Goal: Check status: Check status

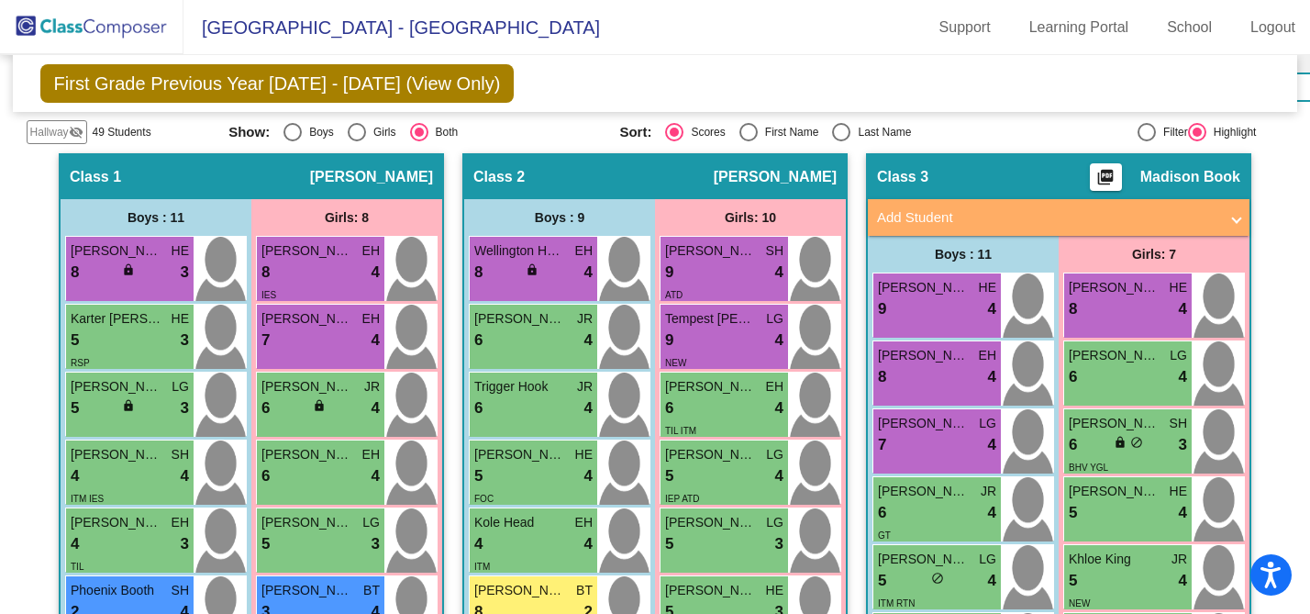
scroll to position [797, 0]
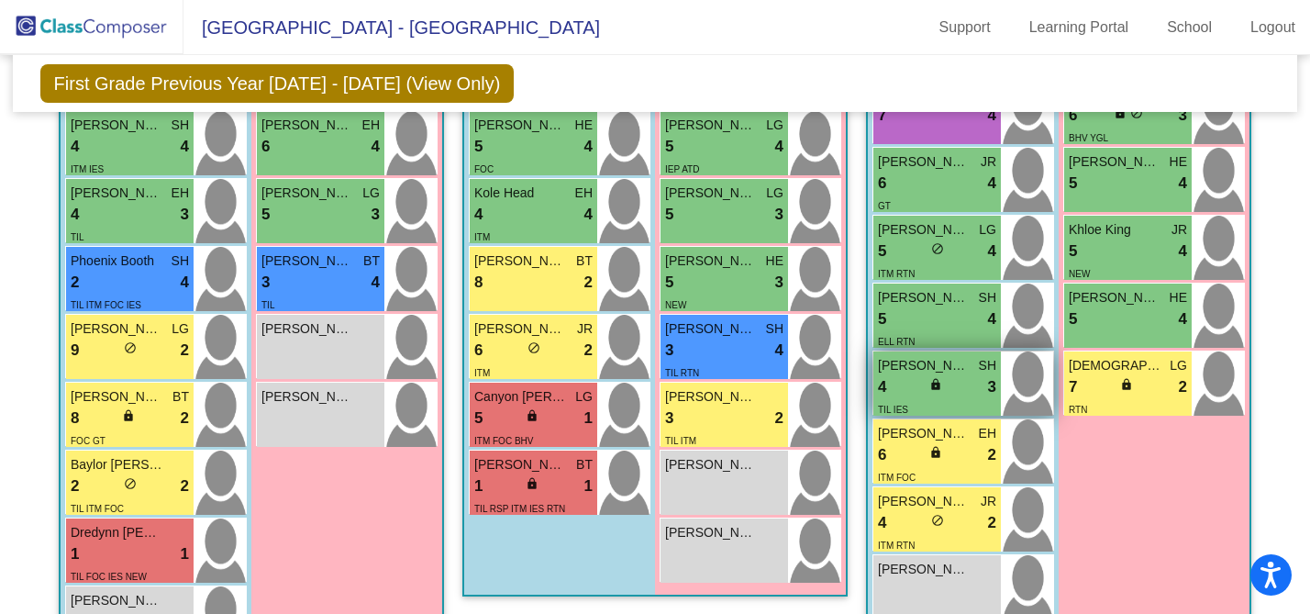
click at [950, 386] on div "4 lock do_not_disturb_alt 3" at bounding box center [937, 387] width 118 height 24
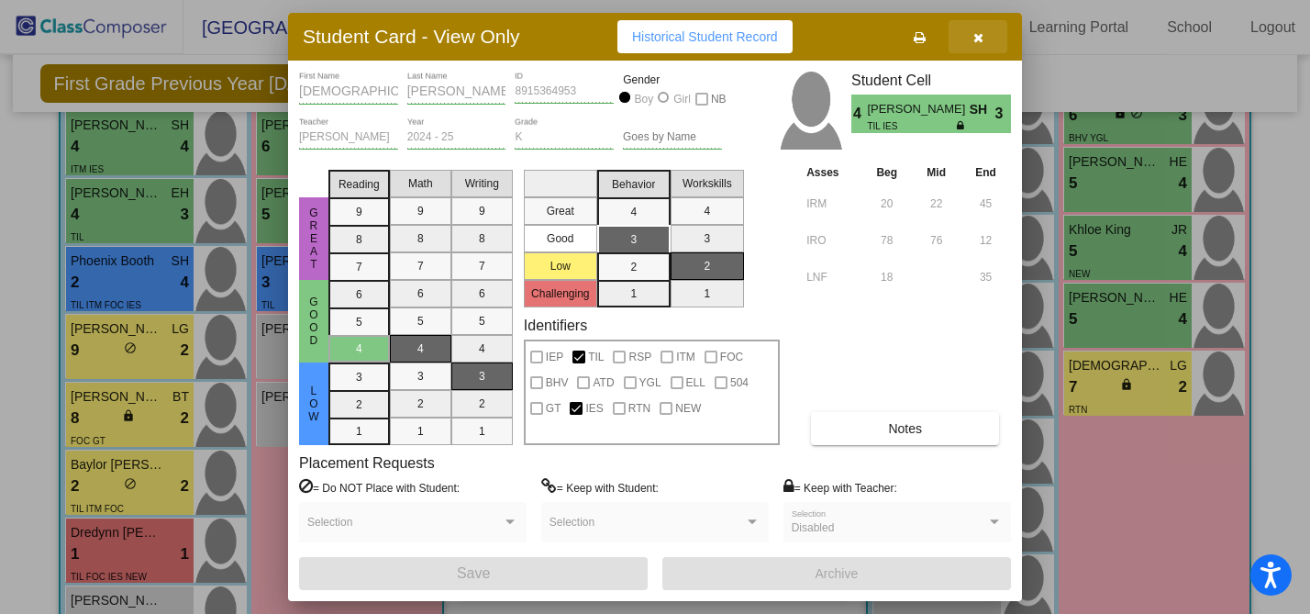
click at [981, 35] on icon "button" at bounding box center [978, 37] width 10 height 13
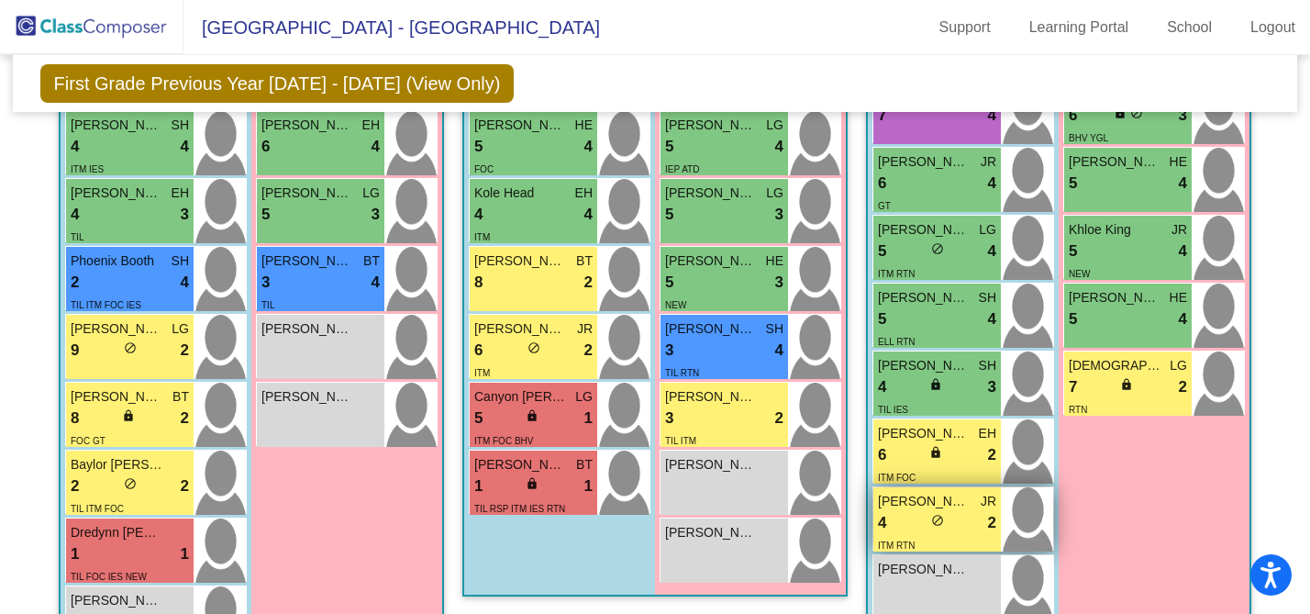
click at [953, 513] on div "4 lock do_not_disturb_alt 2" at bounding box center [937, 523] width 118 height 24
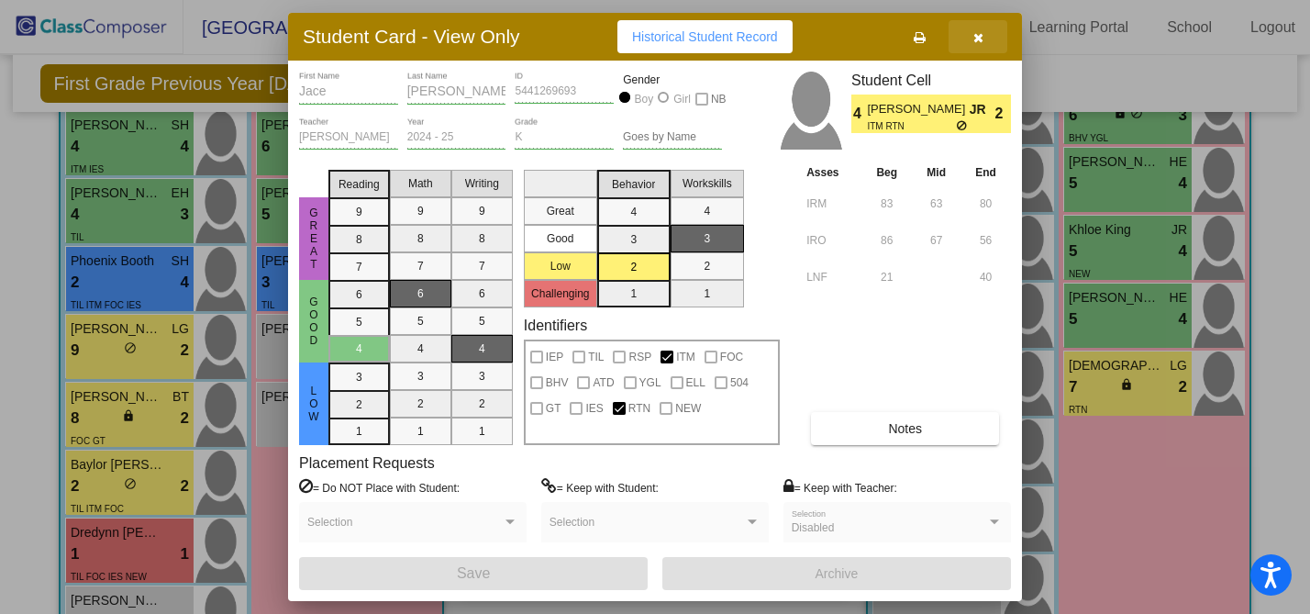
click at [982, 35] on icon "button" at bounding box center [978, 37] width 10 height 13
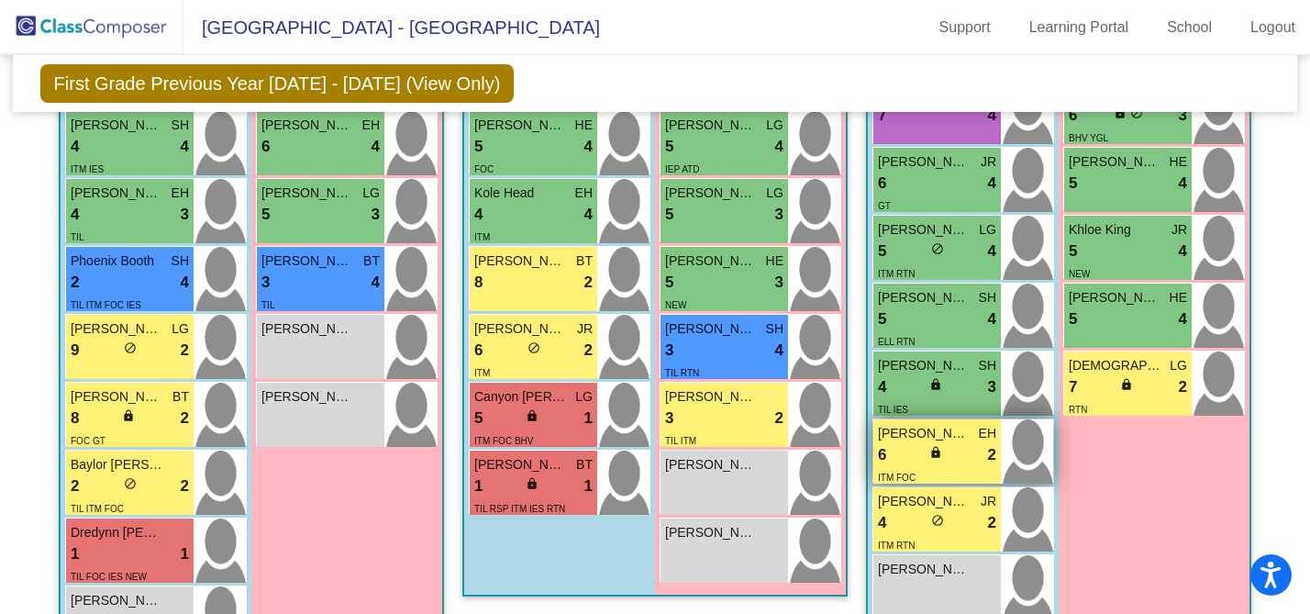
click at [932, 449] on span "lock" at bounding box center [935, 452] width 13 height 13
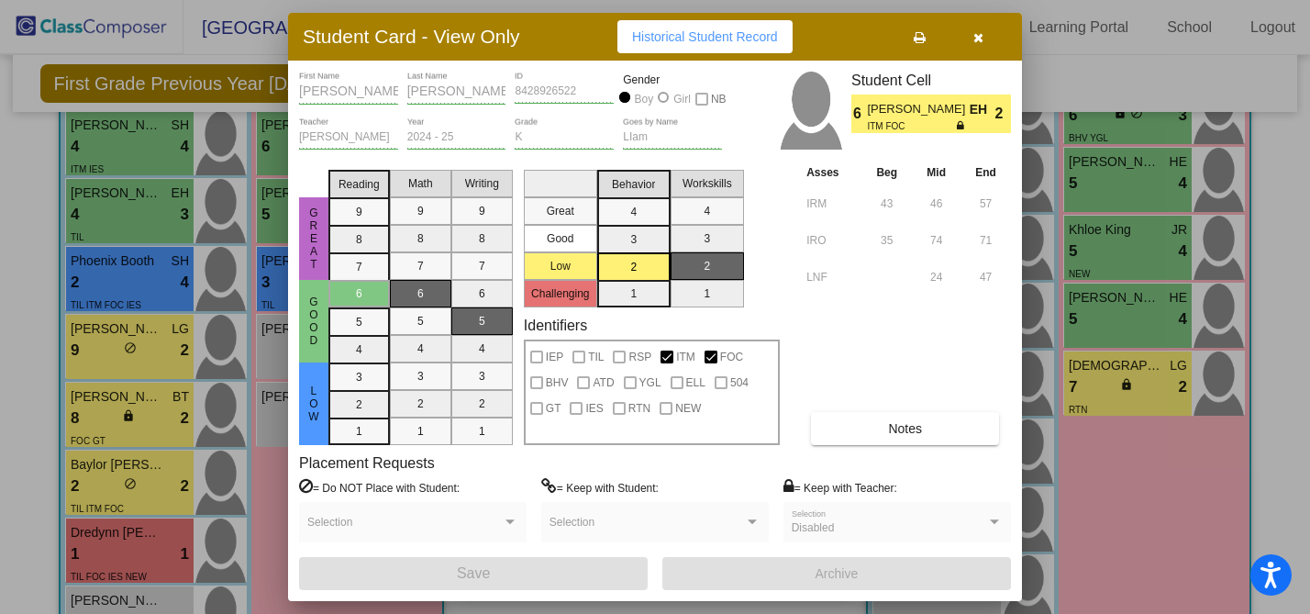
click at [985, 37] on button "button" at bounding box center [978, 36] width 59 height 33
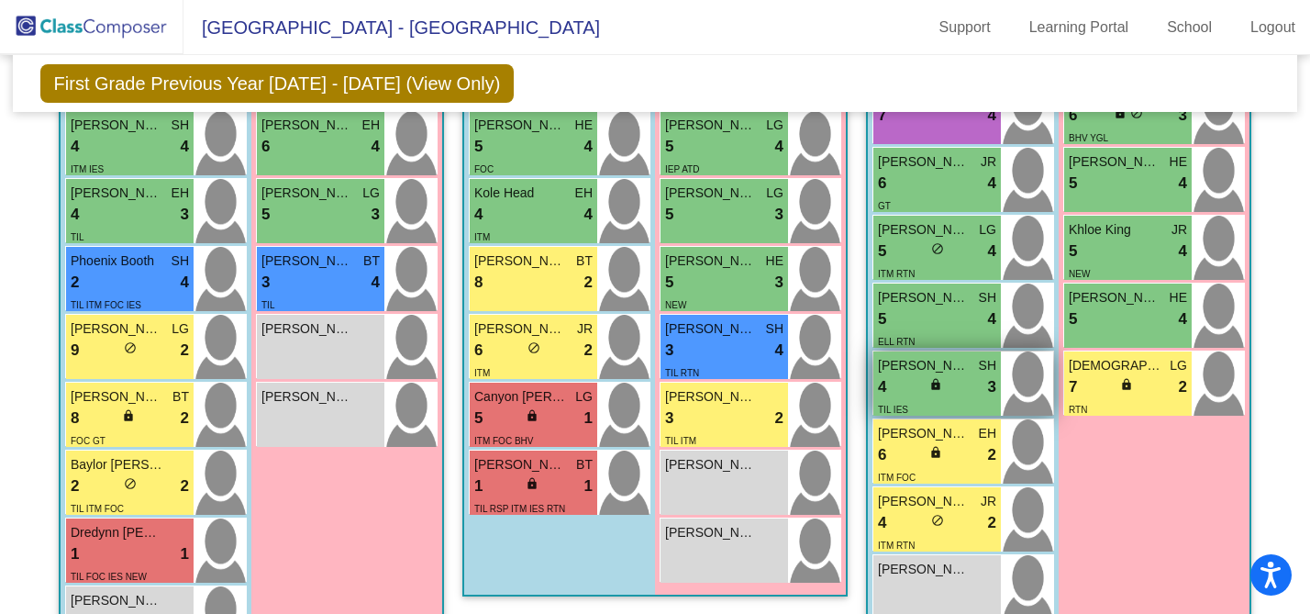
click at [950, 388] on div "4 lock do_not_disturb_alt 3" at bounding box center [937, 387] width 118 height 24
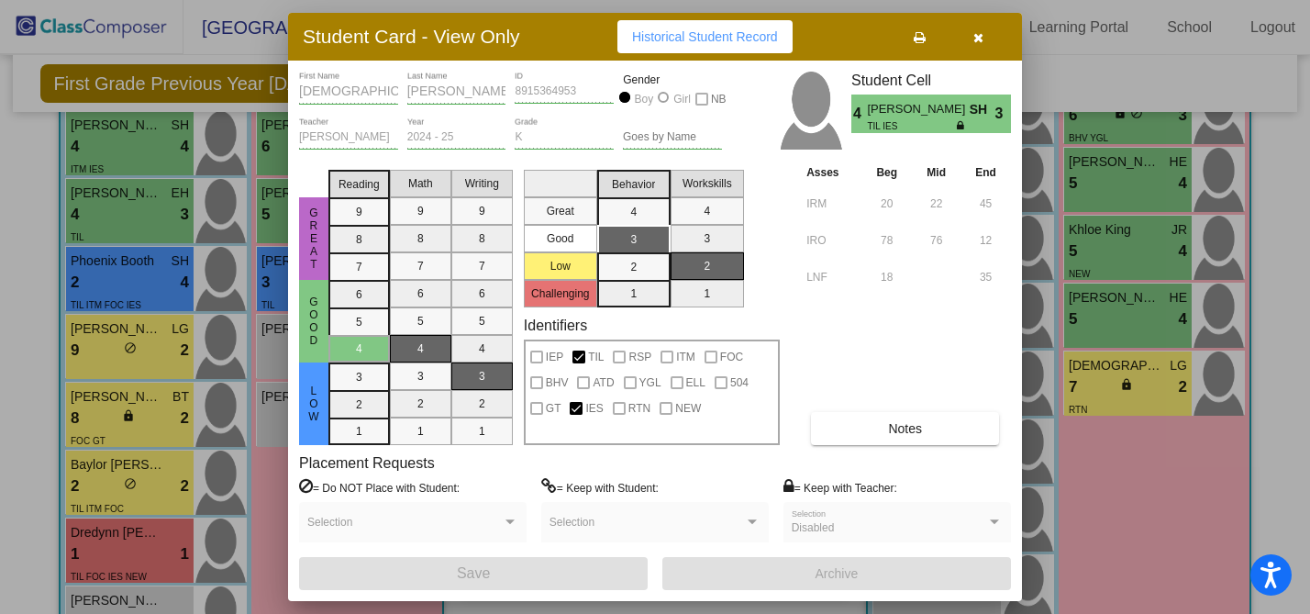
click at [979, 40] on icon "button" at bounding box center [978, 37] width 10 height 13
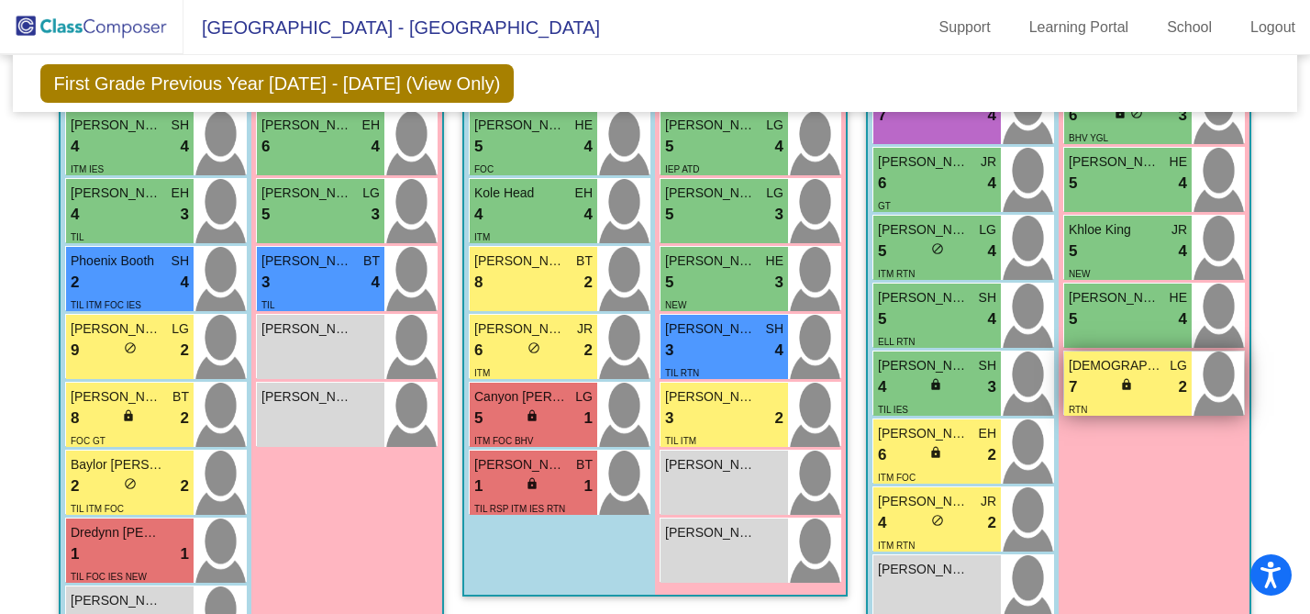
click at [1132, 375] on div "7 lock do_not_disturb_alt 2" at bounding box center [1128, 387] width 118 height 24
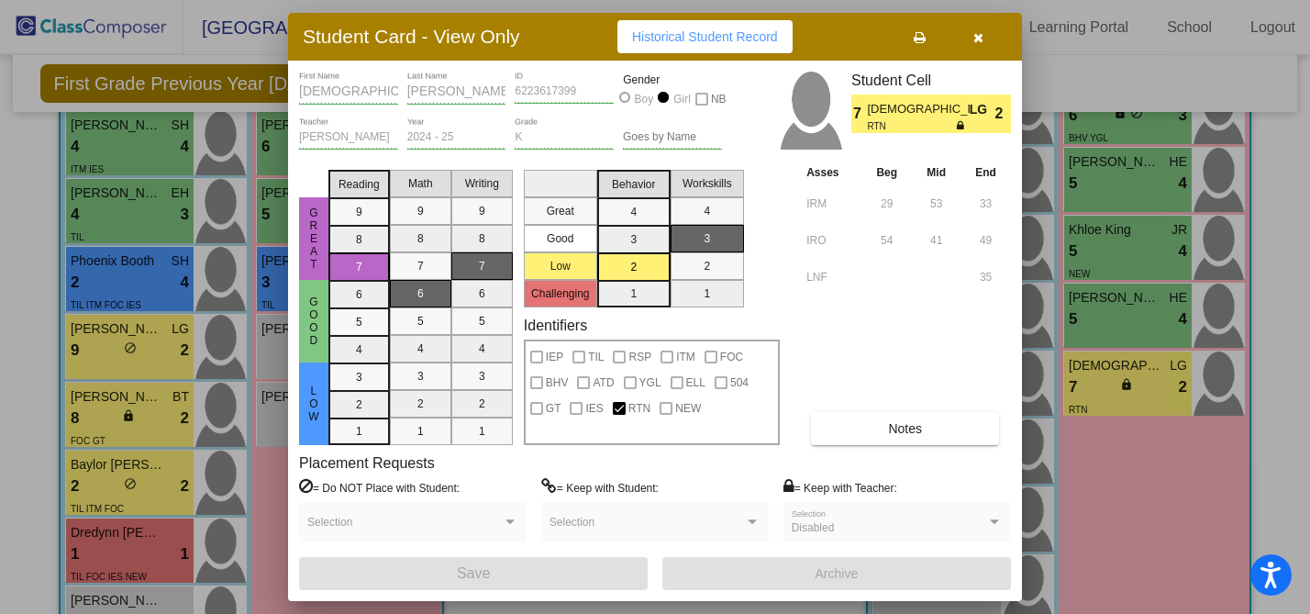
click at [978, 28] on button "button" at bounding box center [978, 36] width 59 height 33
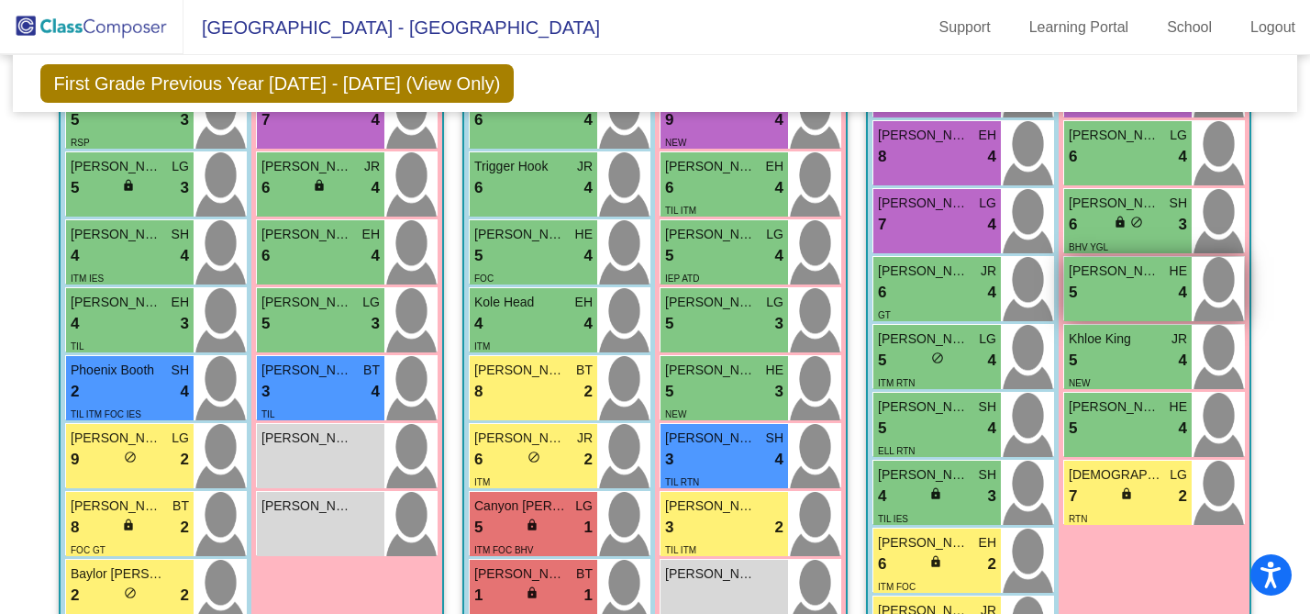
scroll to position [667, 0]
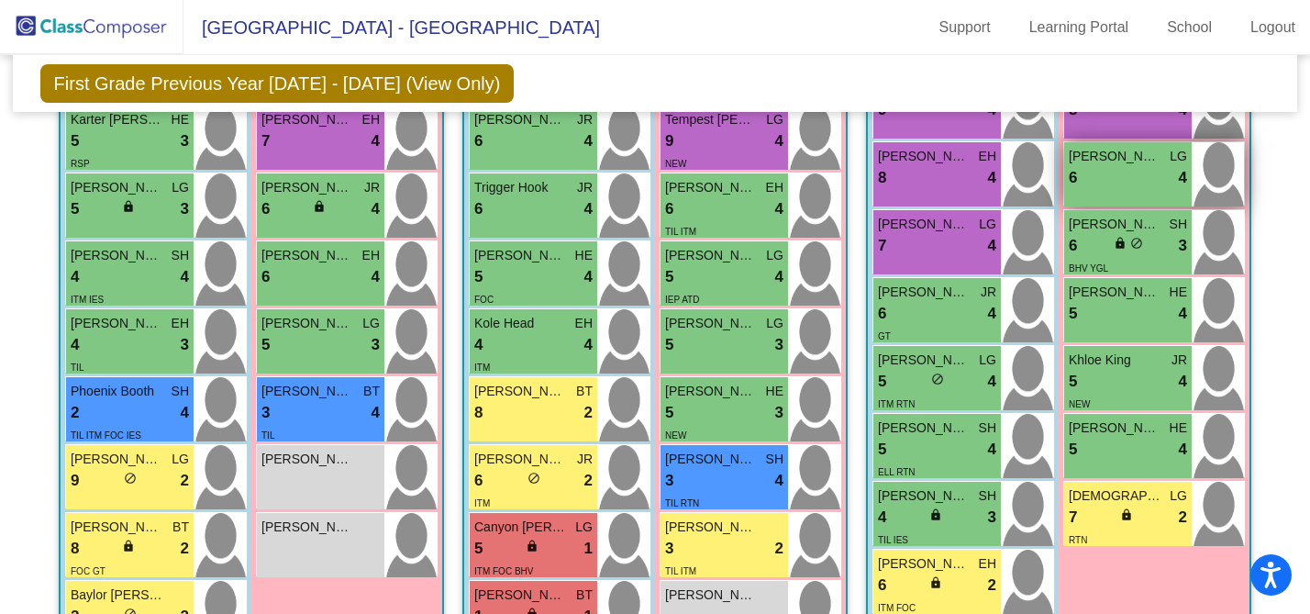
click at [1135, 191] on div "[PERSON_NAME] LG 6 lock do_not_disturb_alt 4" at bounding box center [1128, 174] width 128 height 64
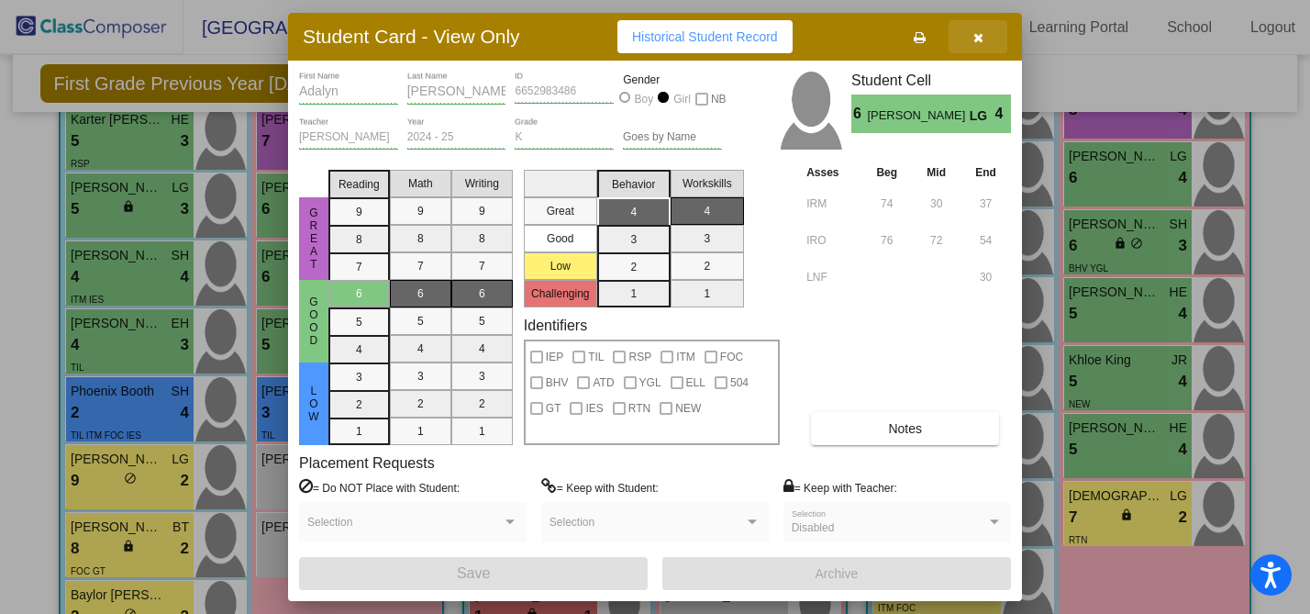
click at [983, 37] on icon "button" at bounding box center [978, 37] width 10 height 13
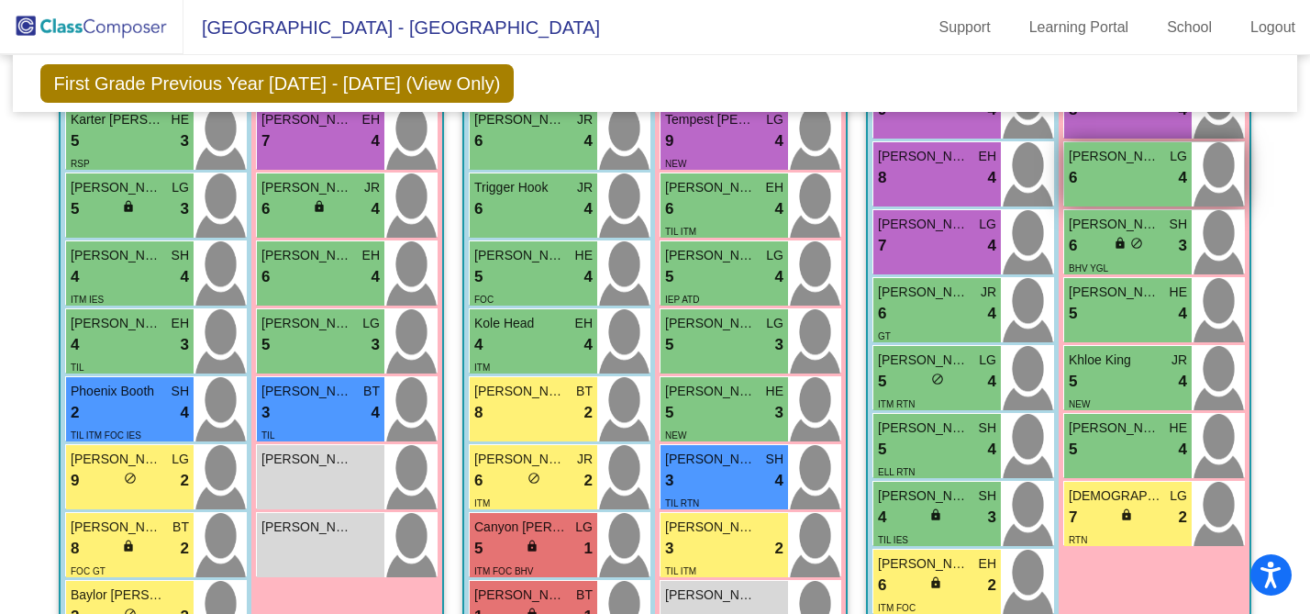
click at [1128, 173] on div "6 lock do_not_disturb_alt 4" at bounding box center [1128, 178] width 118 height 24
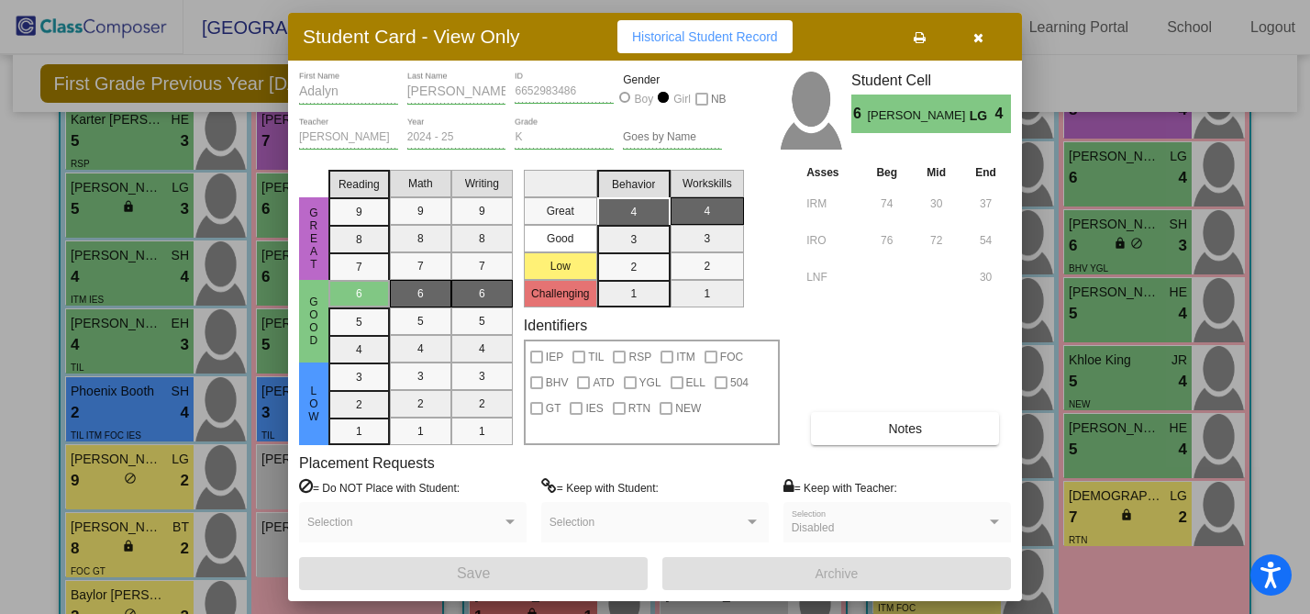
click at [975, 32] on icon "button" at bounding box center [978, 37] width 10 height 13
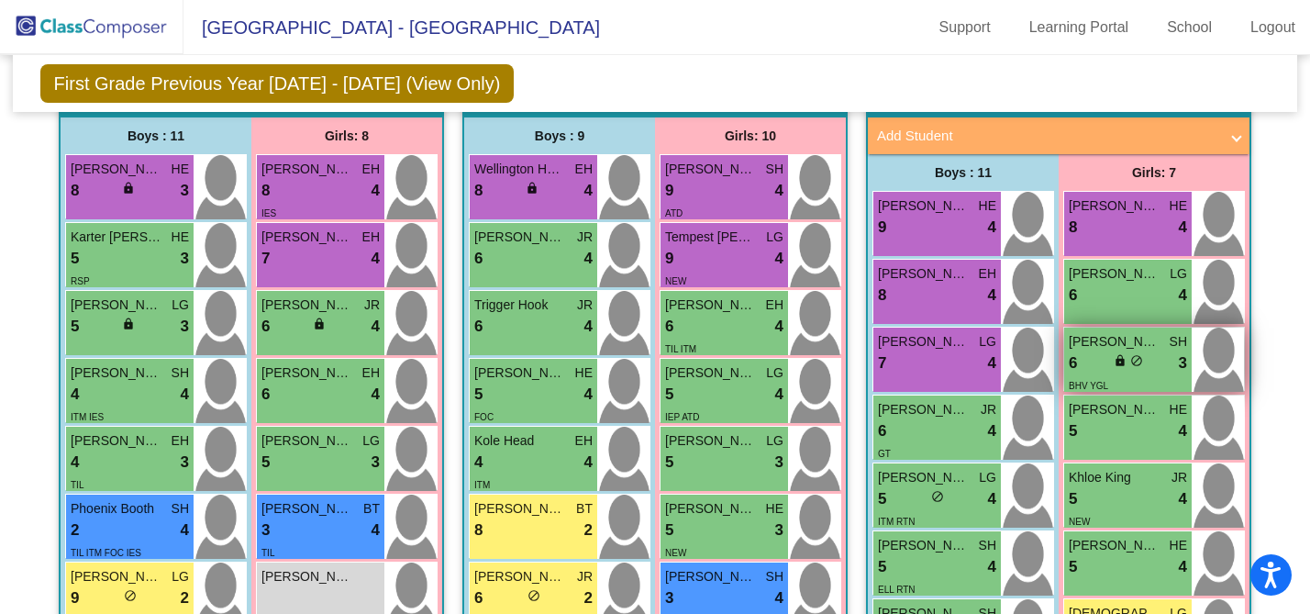
scroll to position [547, 0]
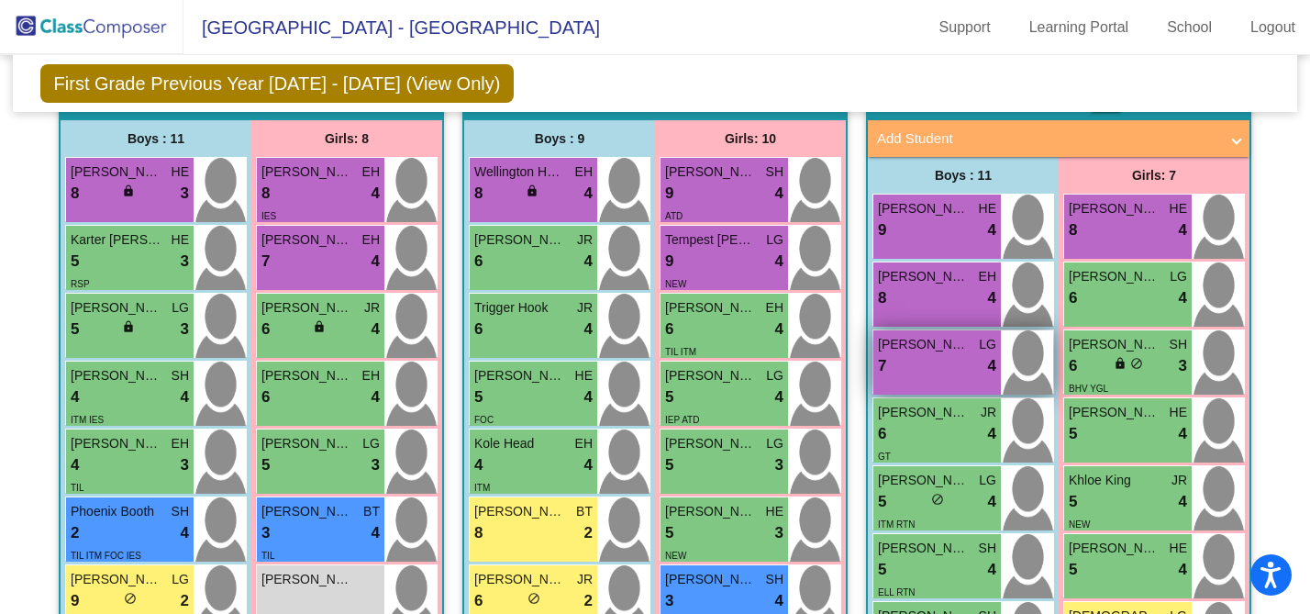
click at [944, 363] on div "7 lock do_not_disturb_alt 4" at bounding box center [937, 366] width 118 height 24
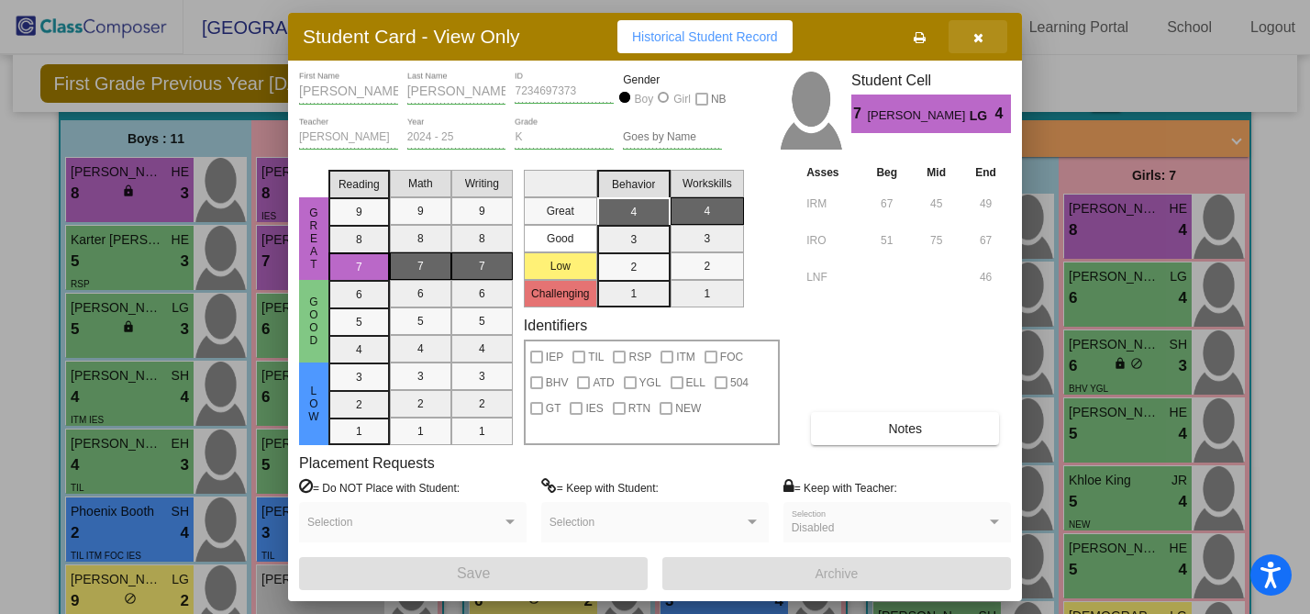
click at [981, 39] on icon "button" at bounding box center [978, 37] width 10 height 13
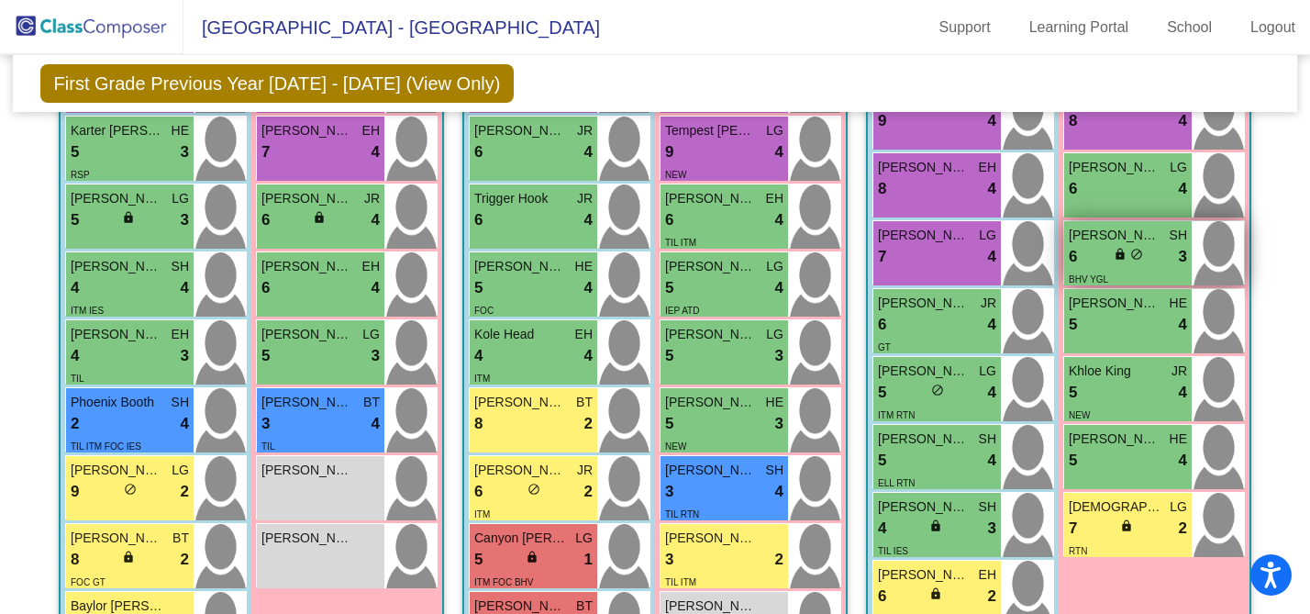
scroll to position [679, 0]
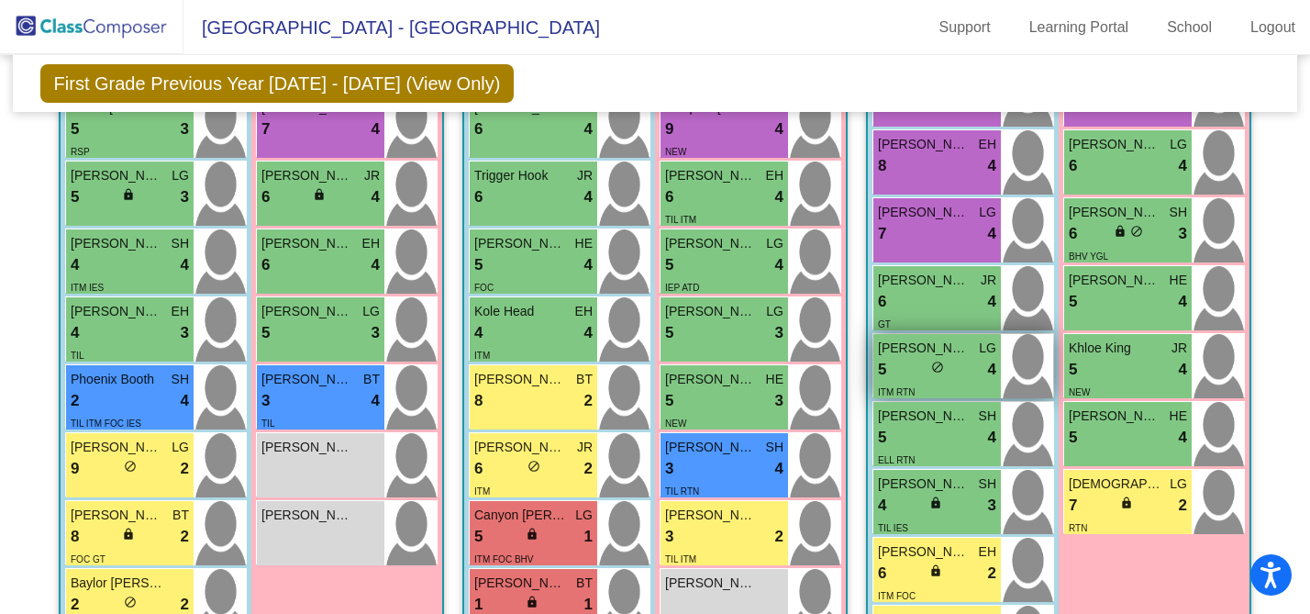
click at [965, 358] on div "5 lock do_not_disturb_alt 4" at bounding box center [937, 370] width 118 height 24
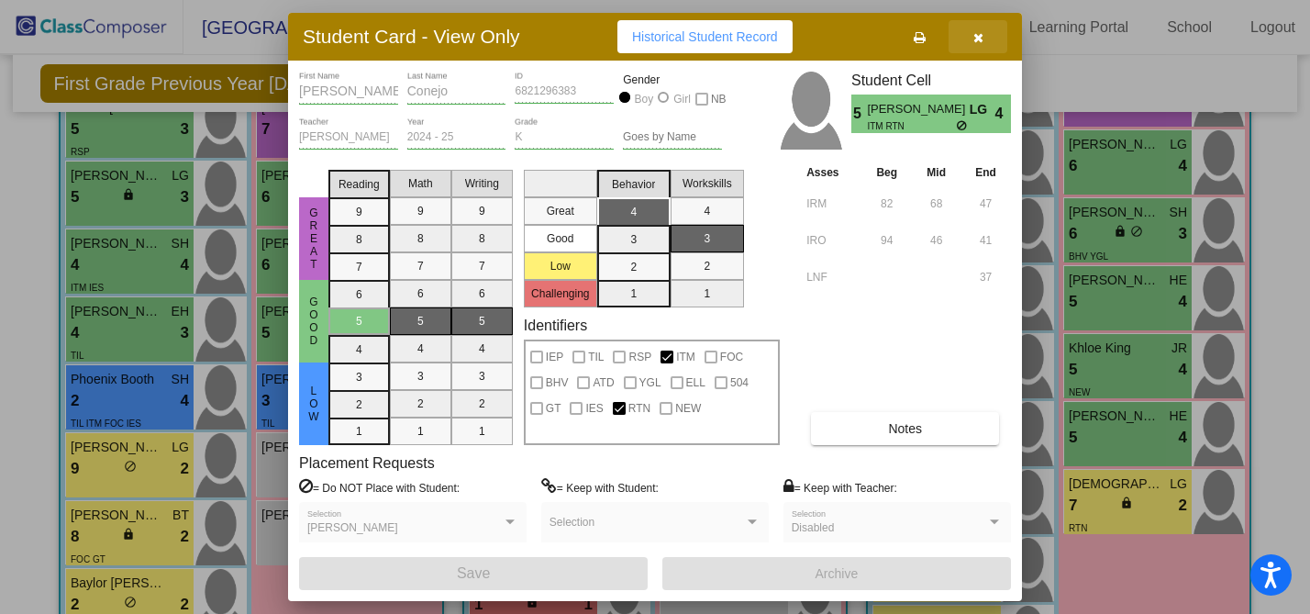
click at [986, 31] on button "button" at bounding box center [978, 36] width 59 height 33
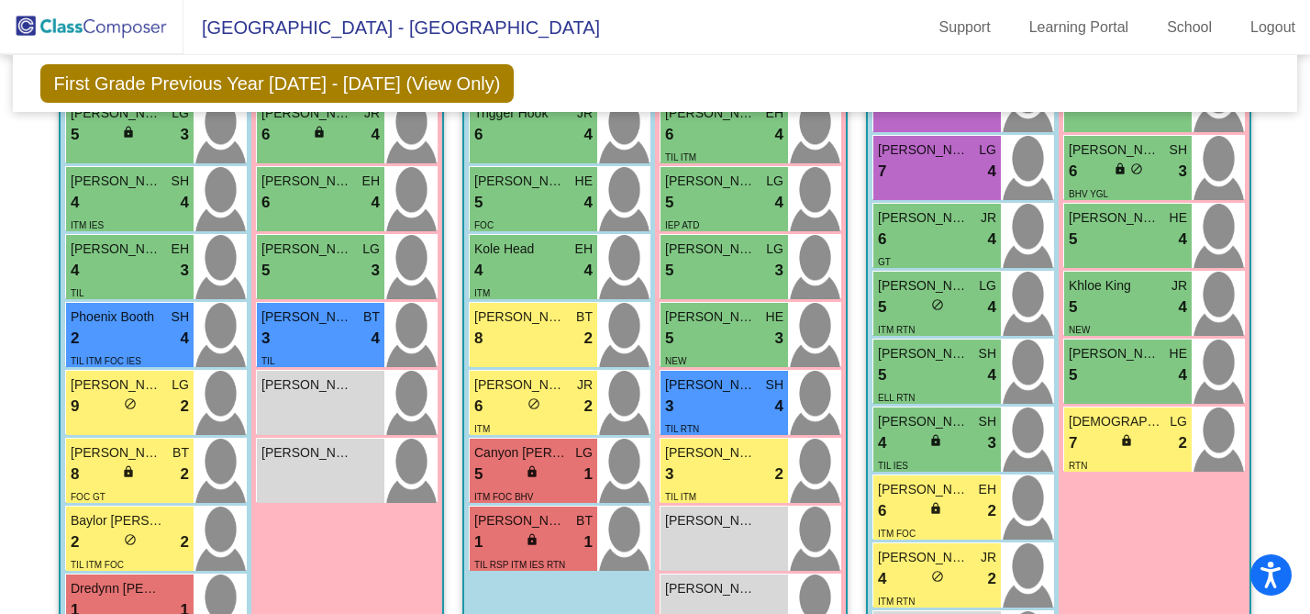
scroll to position [744, 0]
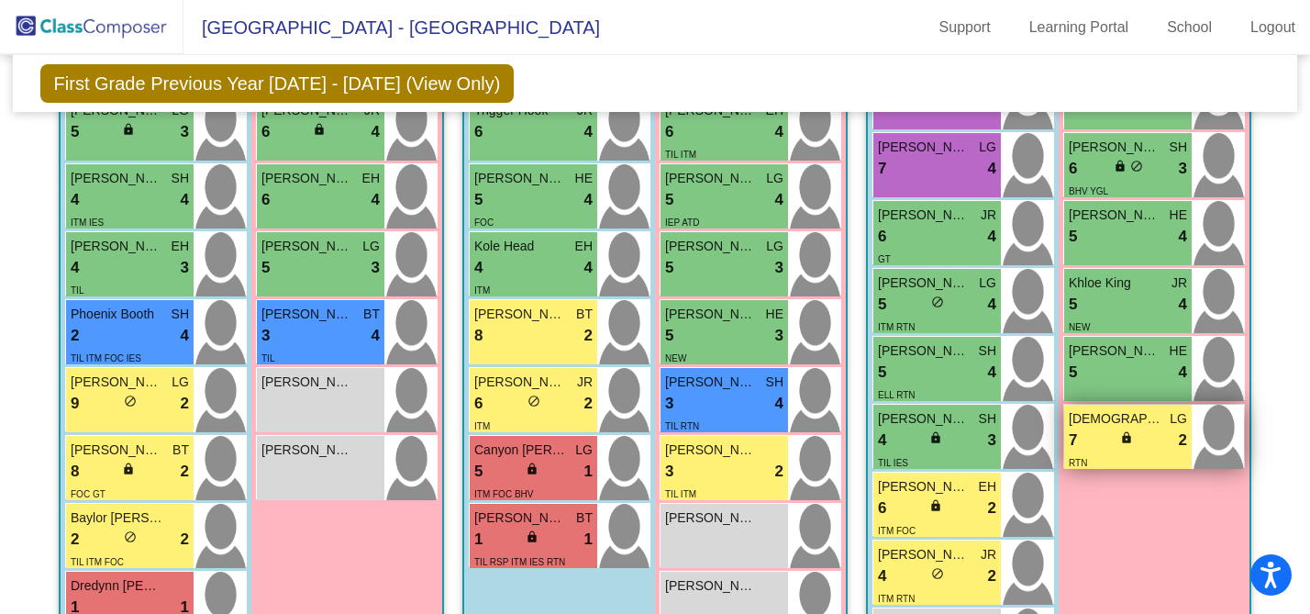
click at [1143, 428] on div "7 lock do_not_disturb_alt 2" at bounding box center [1128, 440] width 118 height 24
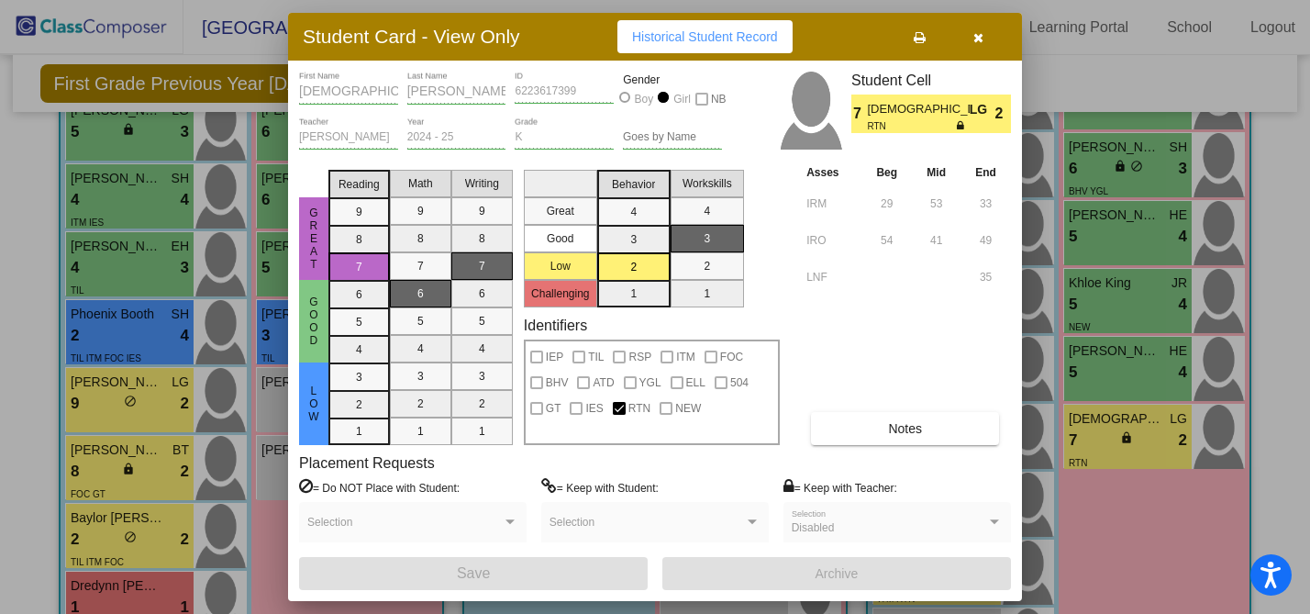
click at [984, 37] on button "button" at bounding box center [978, 36] width 59 height 33
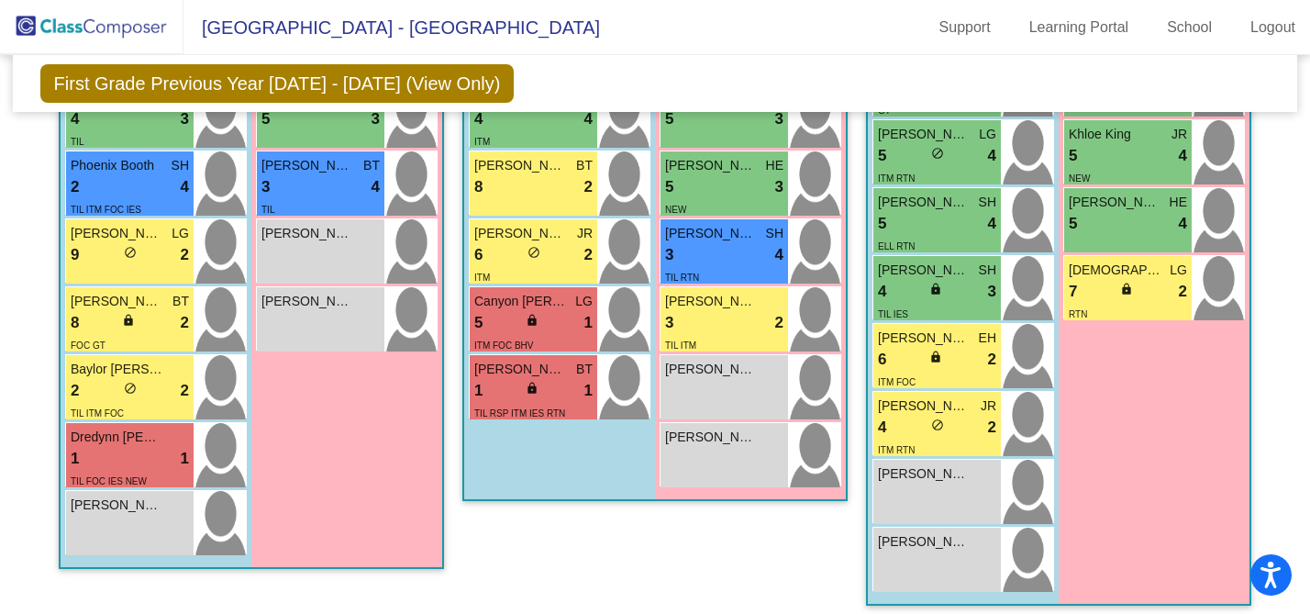
scroll to position [0, 0]
